Goal: Use online tool/utility: Use online tool/utility

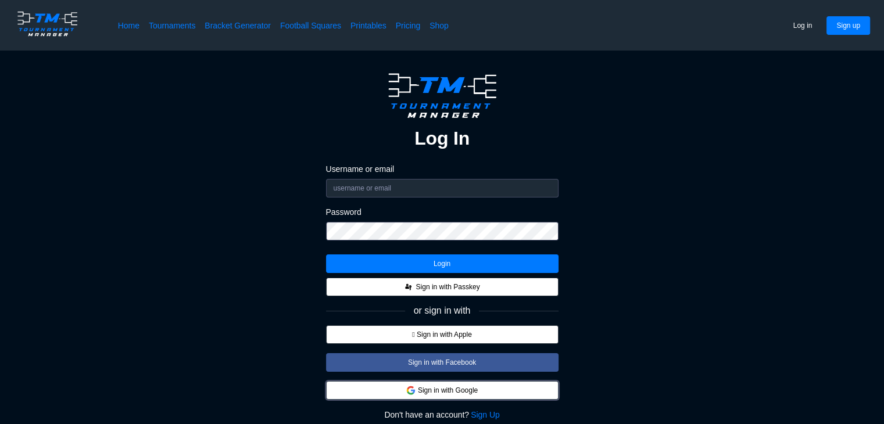
click at [424, 391] on button "Sign in with Google" at bounding box center [442, 390] width 232 height 19
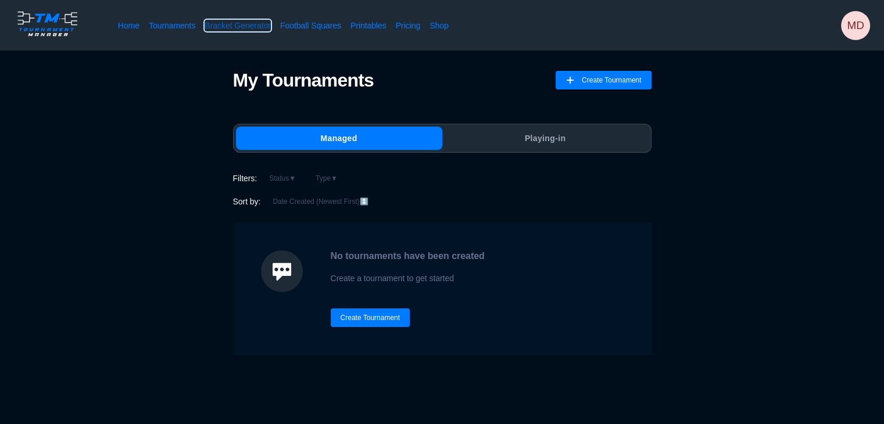
click at [252, 20] on link "Bracket Generator" at bounding box center [238, 26] width 66 height 12
